Goal: Task Accomplishment & Management: Manage account settings

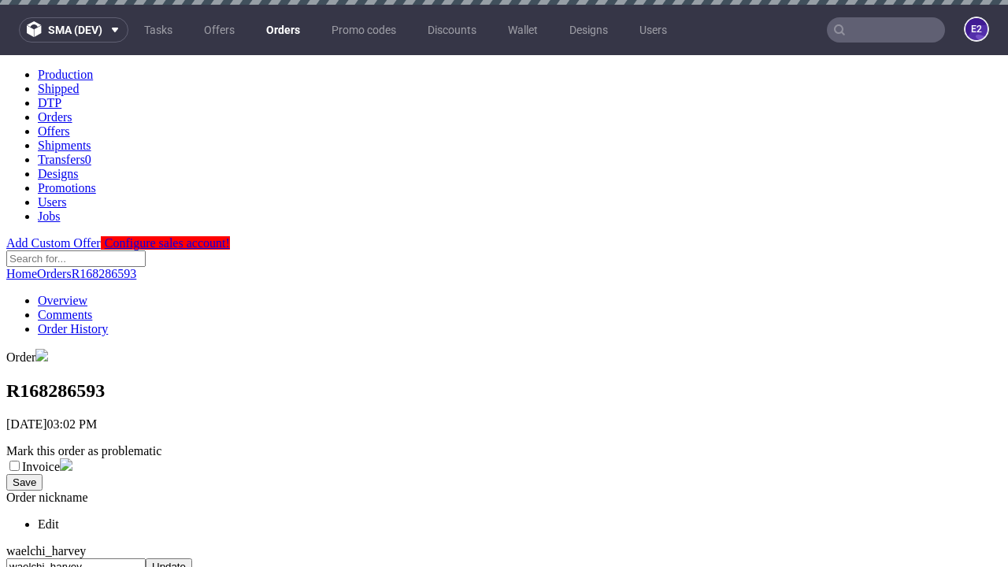
scroll to position [651, 0]
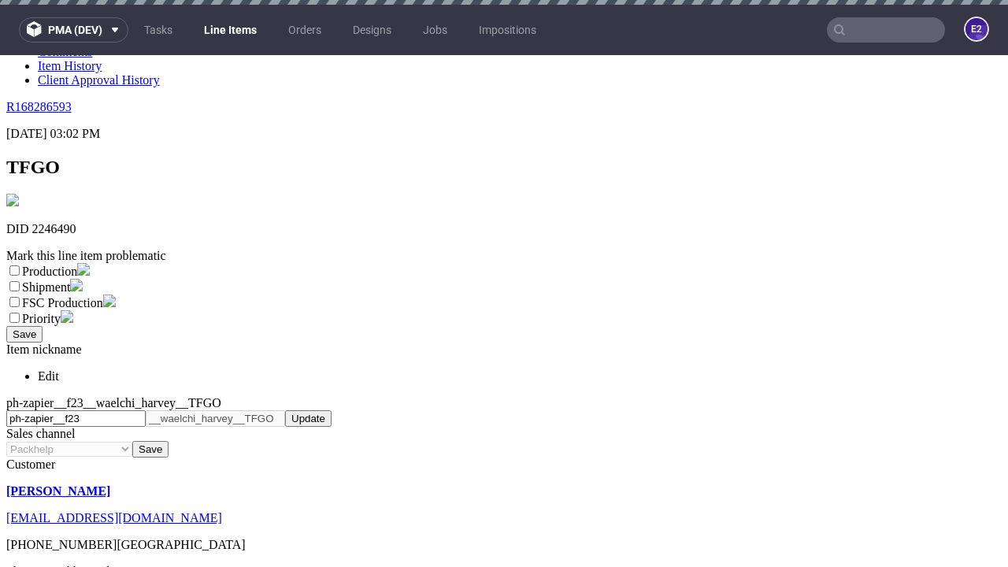
scroll to position [5, 0]
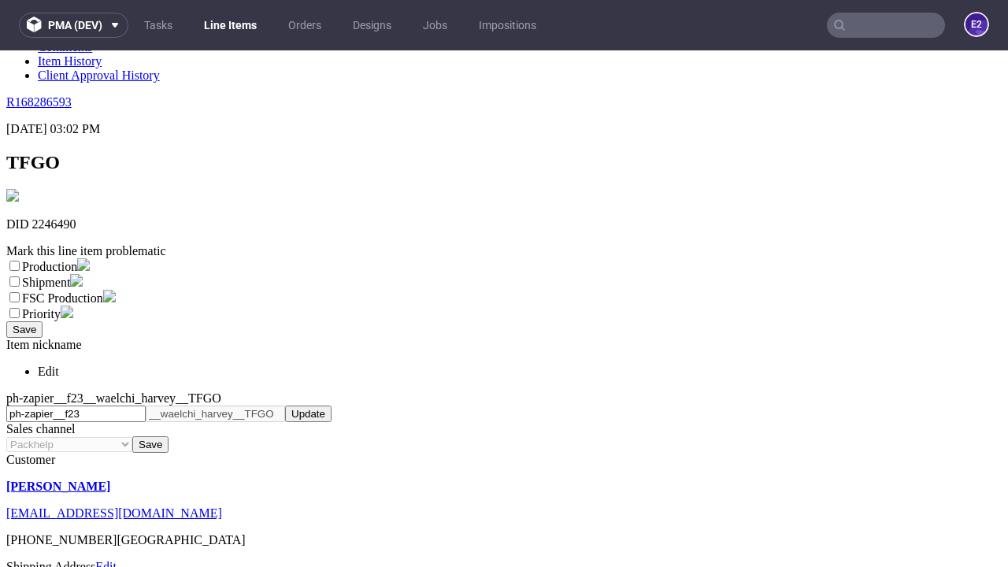
select select "dtp_ca_needed"
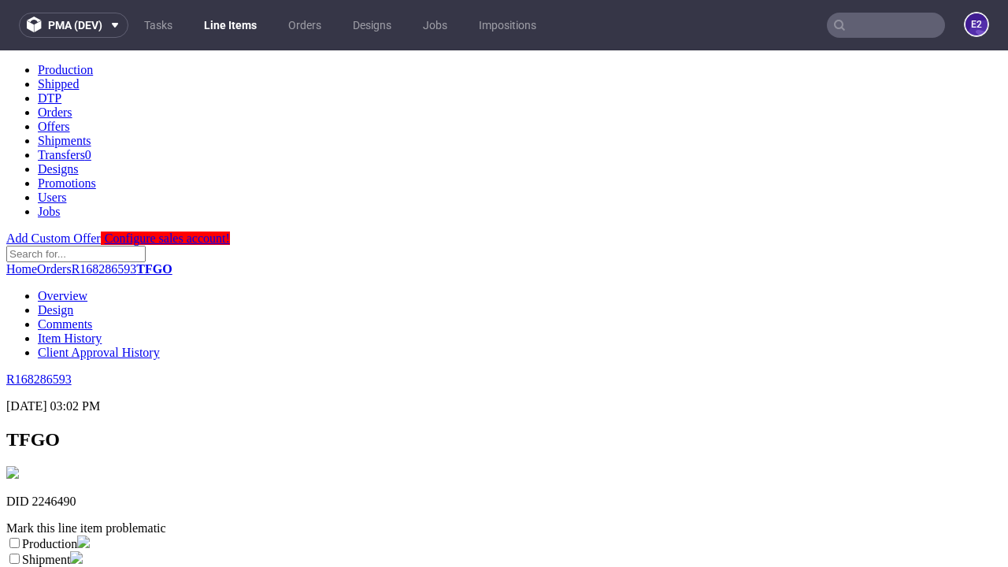
scroll to position [0, 0]
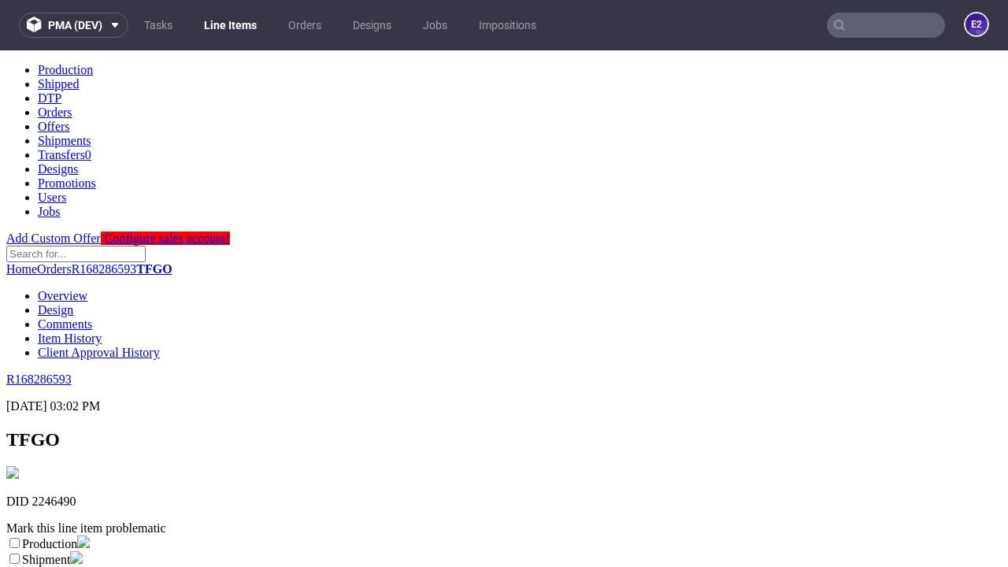
checkbox input "true"
